Goal: Find specific page/section: Find specific page/section

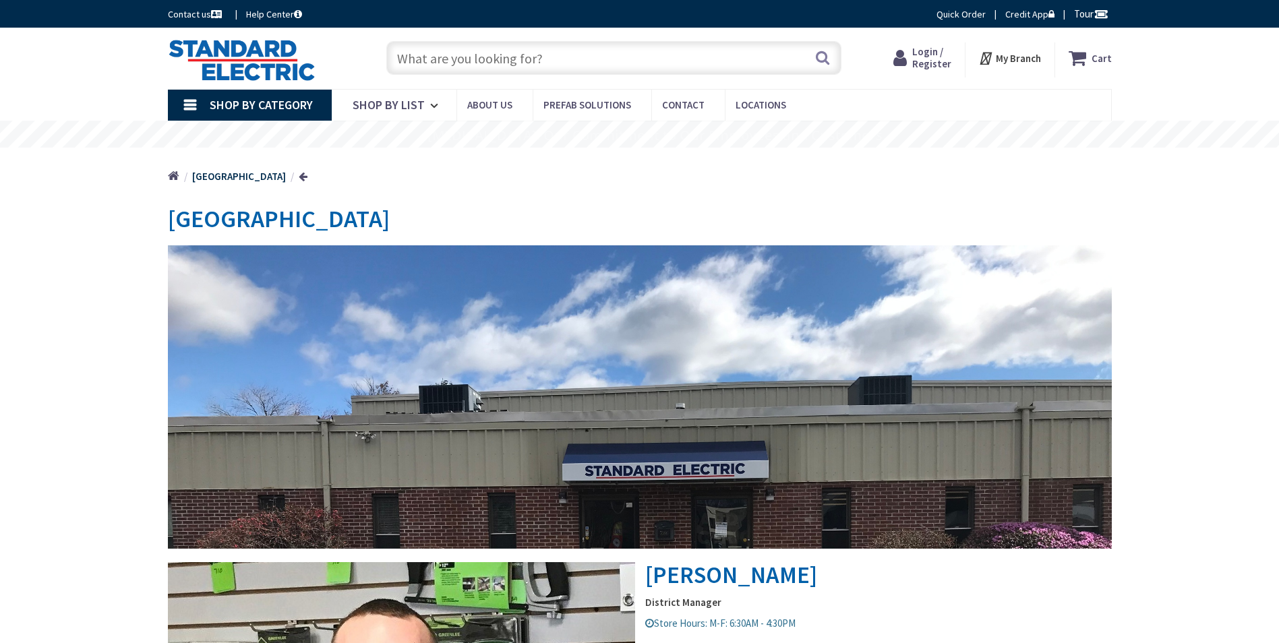
click at [673, 54] on input "text" at bounding box center [613, 58] width 455 height 34
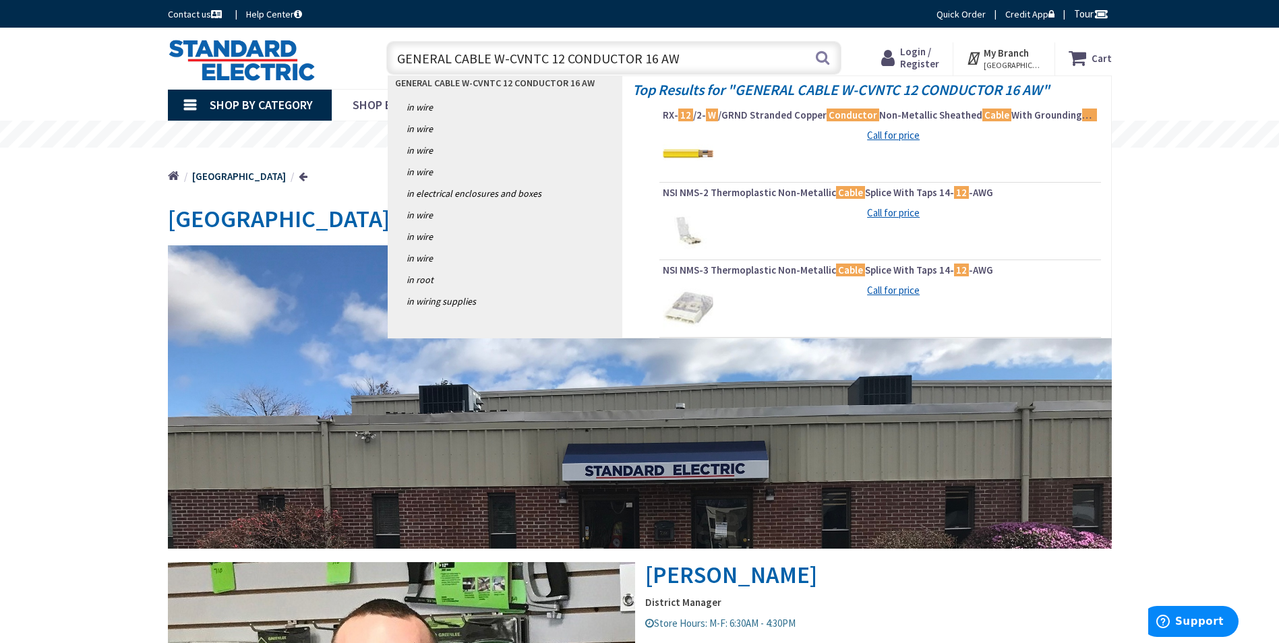
type input "GENERAL CABLE W-CVNTC 12 CONDUCTOR 16 AWG"
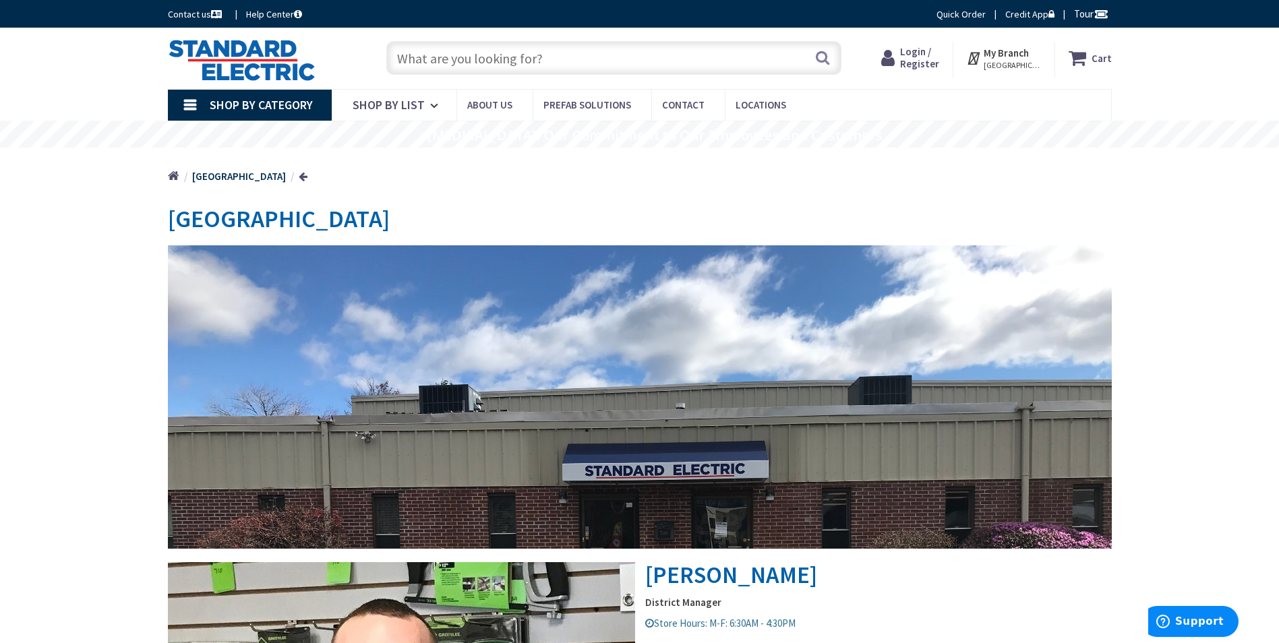
click at [996, 61] on span "[GEOGRAPHIC_DATA], [GEOGRAPHIC_DATA]" at bounding box center [1012, 65] width 57 height 11
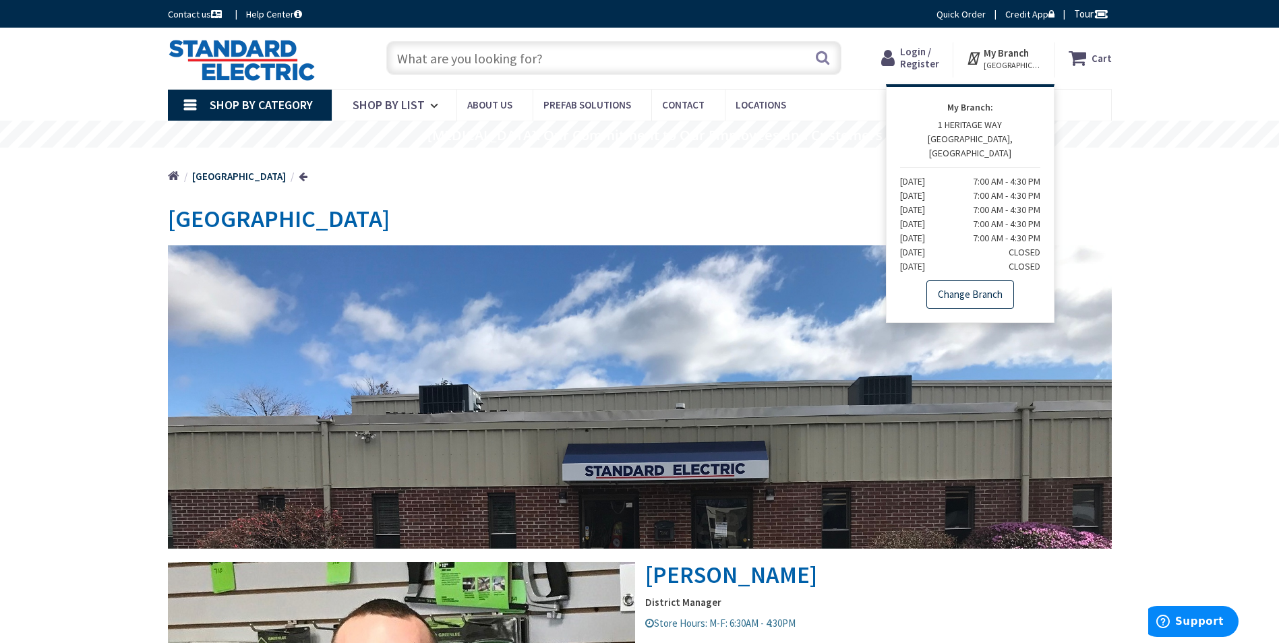
click at [971, 289] on link "Change Branch" at bounding box center [970, 294] width 88 height 28
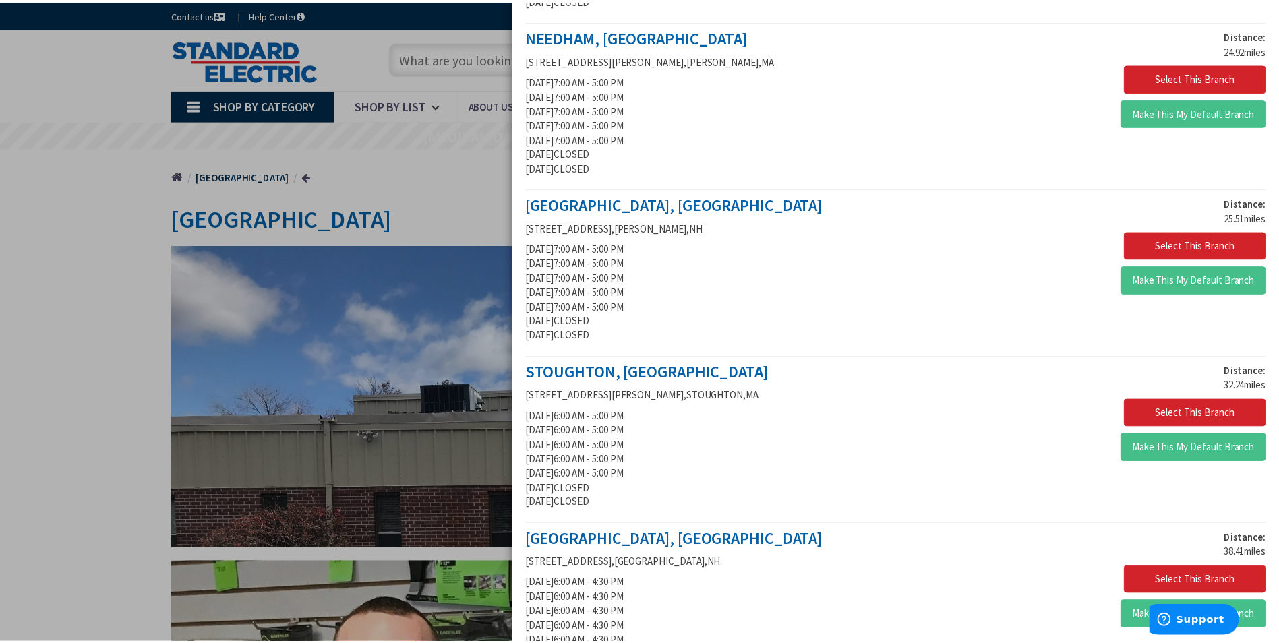
scroll to position [1321, 0]
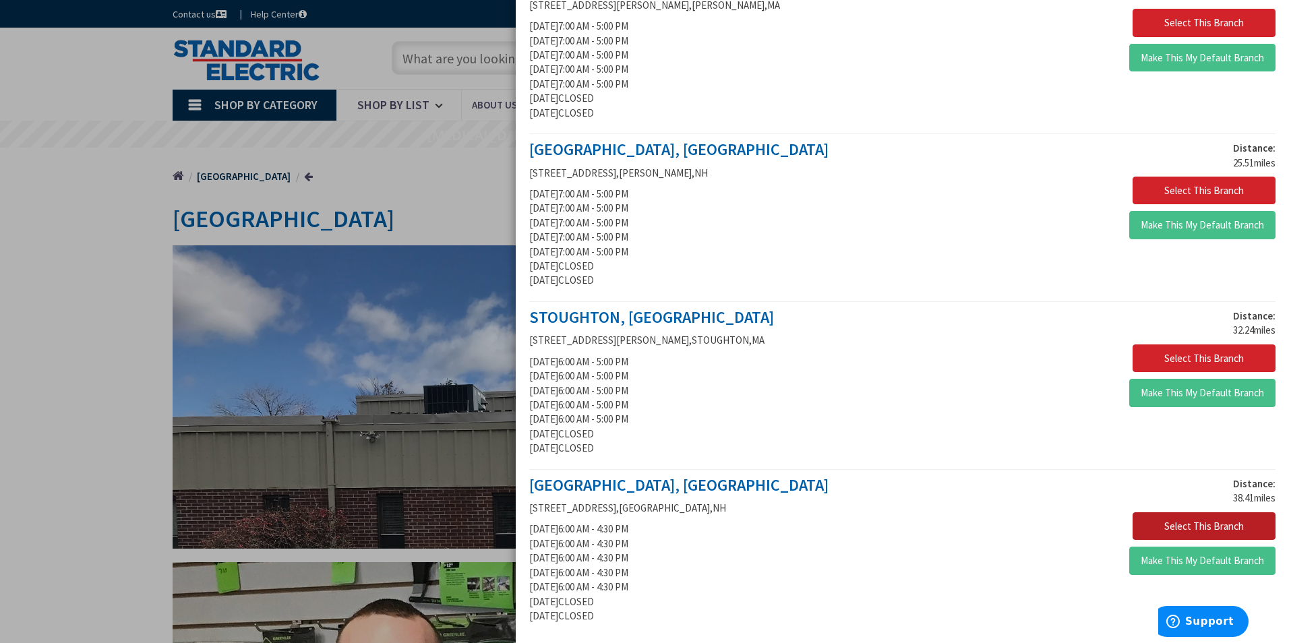
click at [1177, 527] on button "Select This Branch" at bounding box center [1204, 526] width 143 height 28
